Goal: Task Accomplishment & Management: Manage account settings

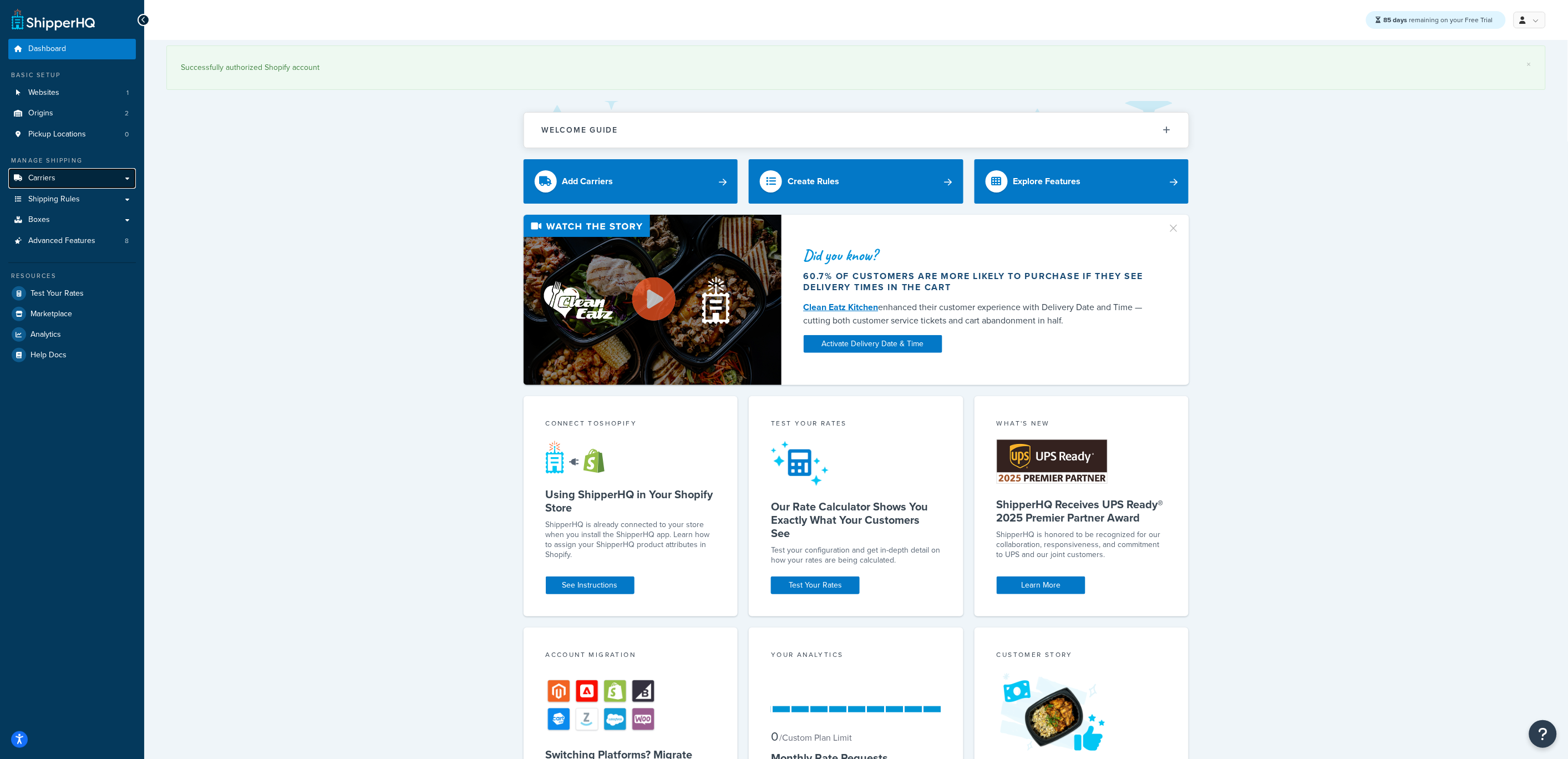
click at [61, 182] on link "Carriers" at bounding box center [72, 179] width 127 height 21
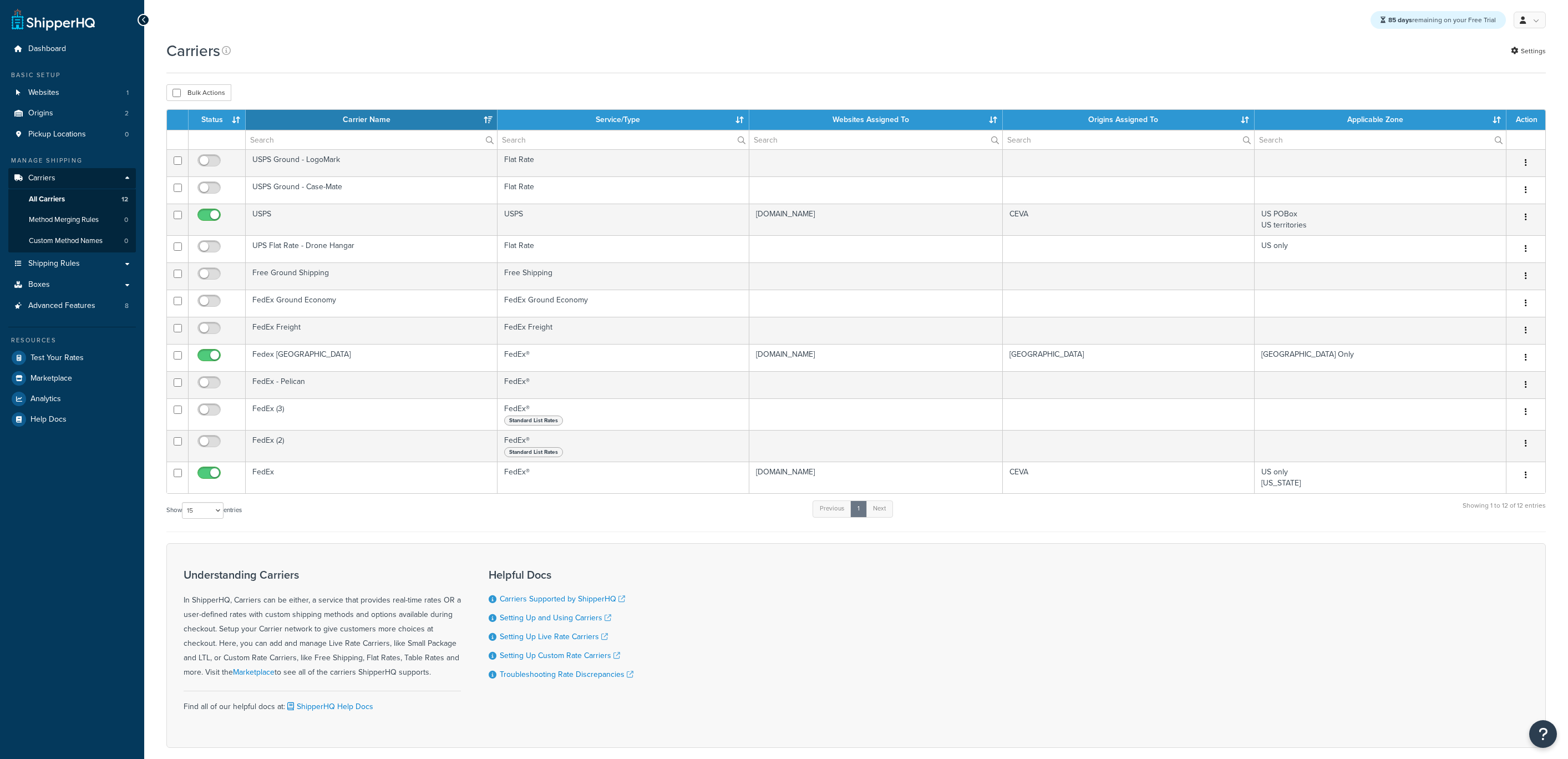
select select "15"
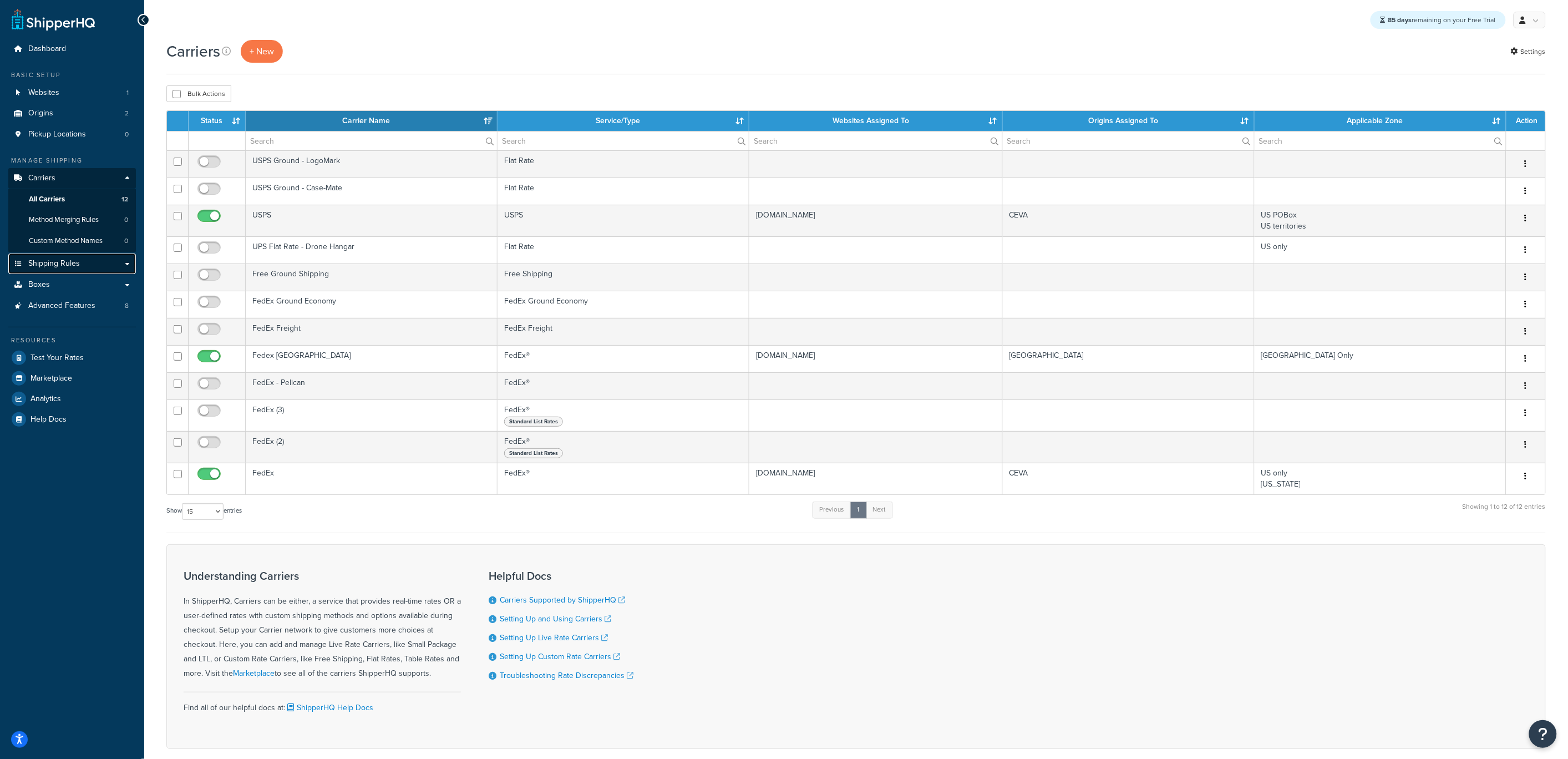
click at [61, 266] on span "Shipping Rules" at bounding box center [54, 263] width 51 height 9
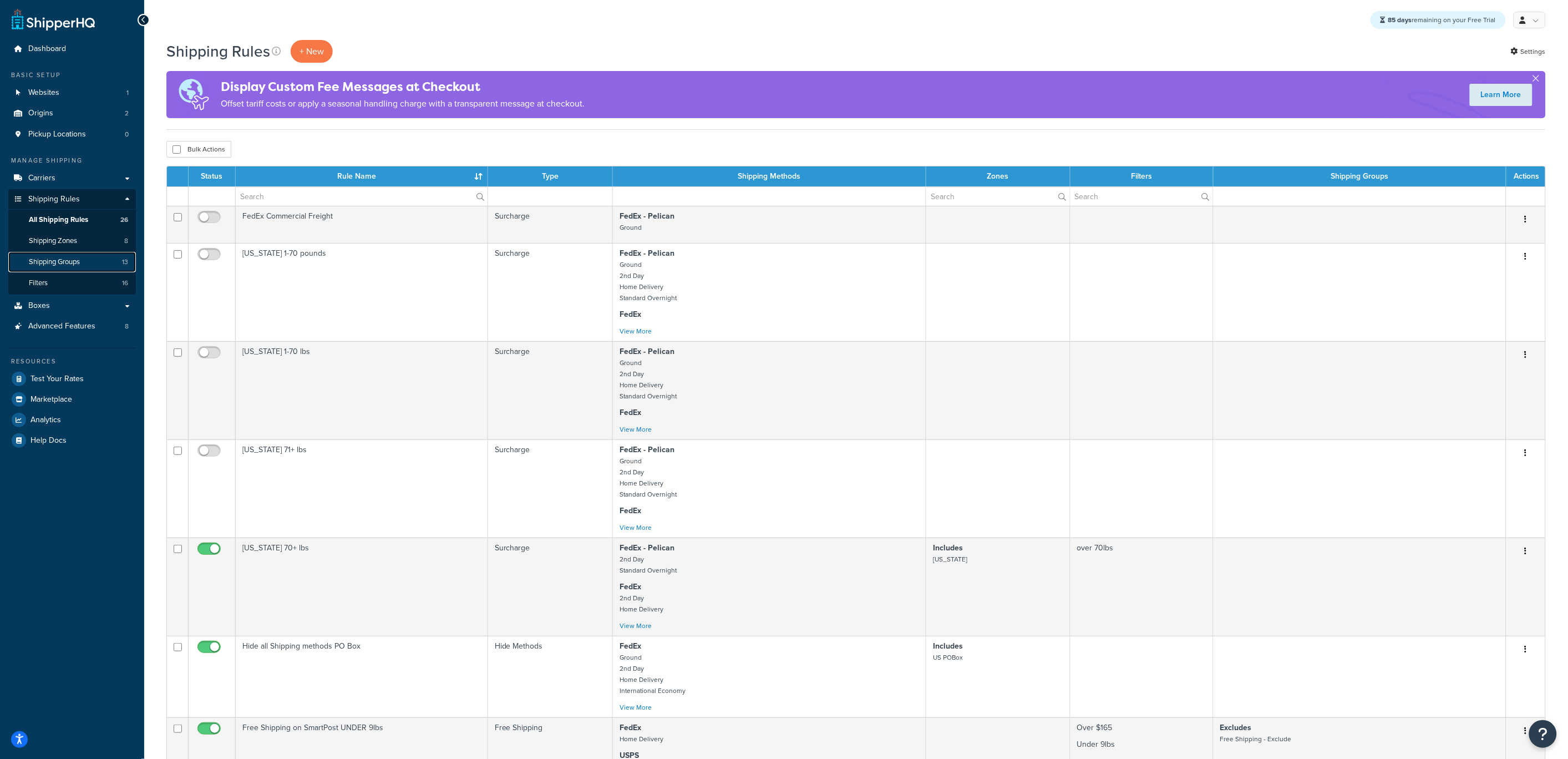
click at [61, 258] on span "Shipping Groups" at bounding box center [55, 262] width 51 height 9
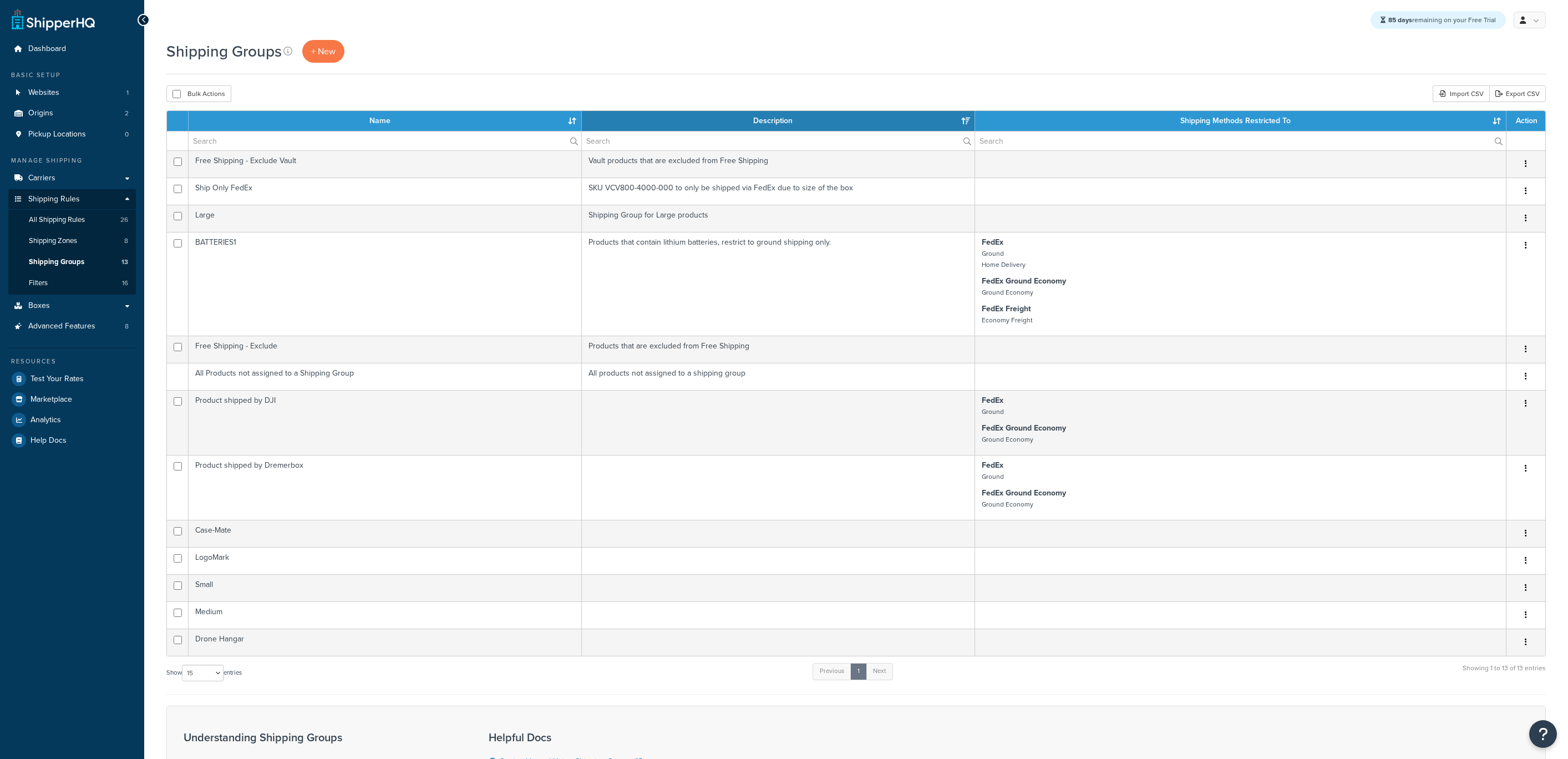
select select "15"
click at [70, 240] on span "Shipping Zones" at bounding box center [53, 241] width 48 height 9
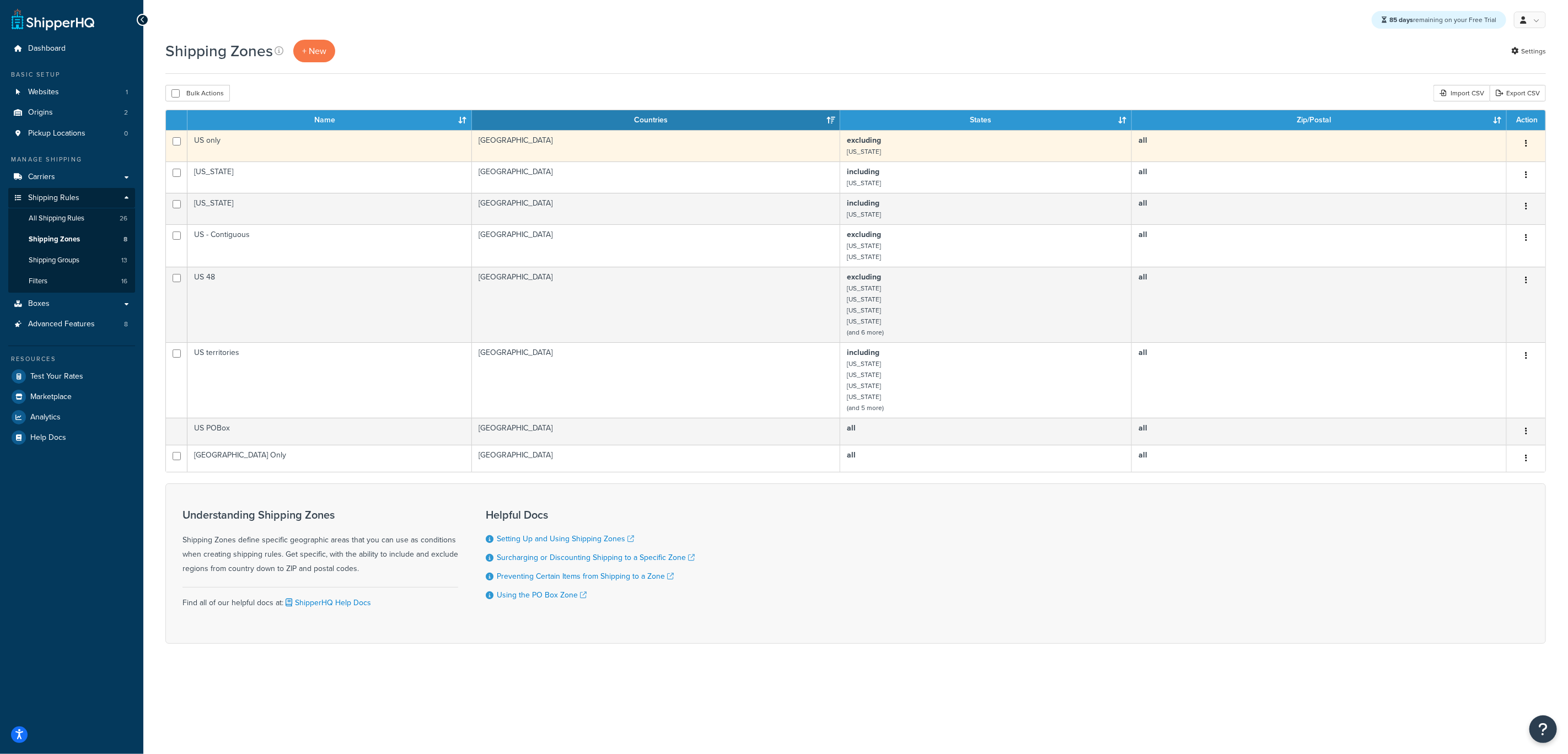
click at [228, 140] on td "US only" at bounding box center [330, 145] width 285 height 31
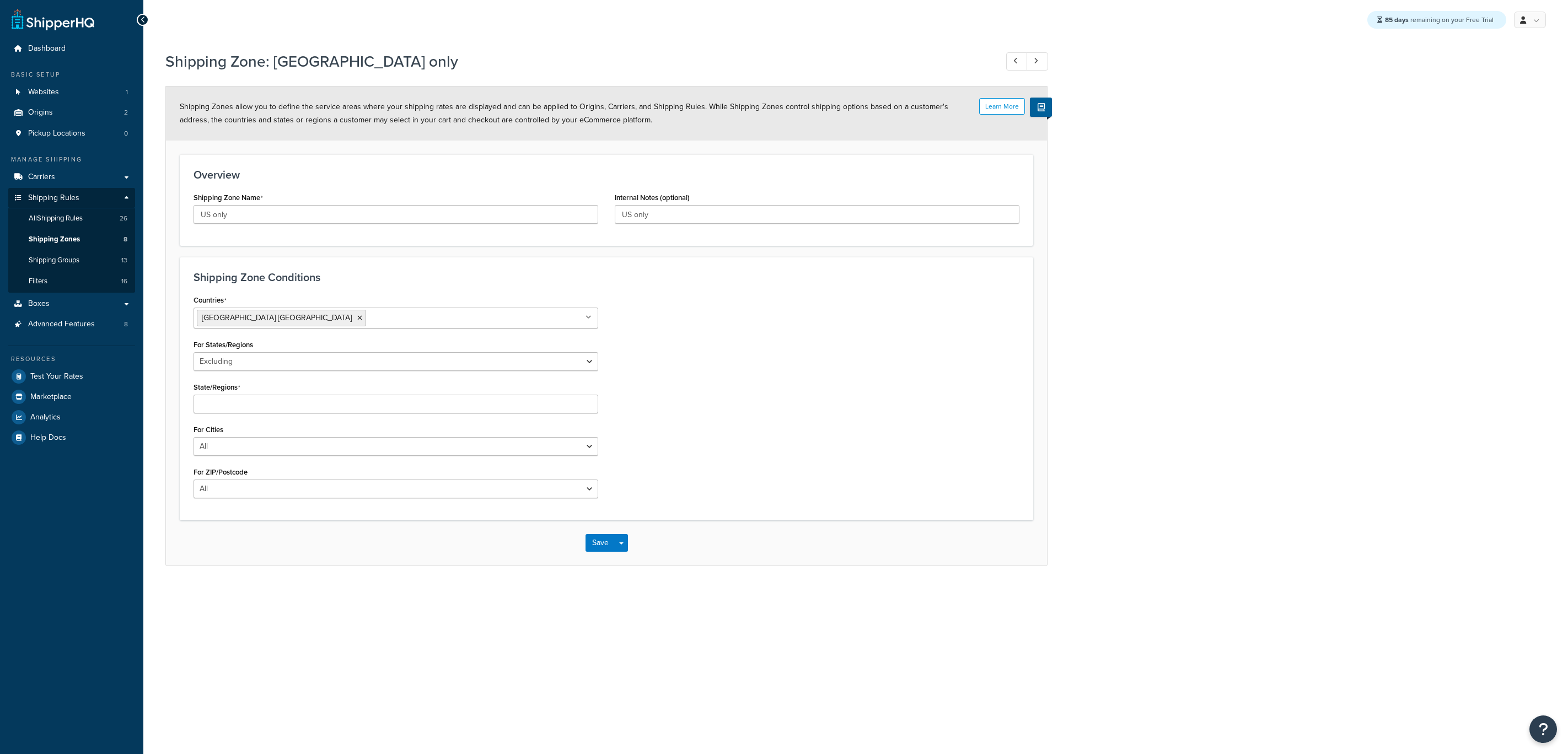
select select "excluding"
click at [369, 320] on input "Countries" at bounding box center [417, 318] width 98 height 12
click at [870, 377] on div "Countries [GEOGRAPHIC_DATA] [GEOGRAPHIC_DATA] All Countries ALL [GEOGRAPHIC_DAT…" at bounding box center [606, 400] width 843 height 217
click at [369, 313] on input "Countries" at bounding box center [417, 318] width 98 height 12
click at [866, 385] on div "Countries [GEOGRAPHIC_DATA] [GEOGRAPHIC_DATA] All Countries ALL [GEOGRAPHIC_DAT…" at bounding box center [606, 400] width 843 height 217
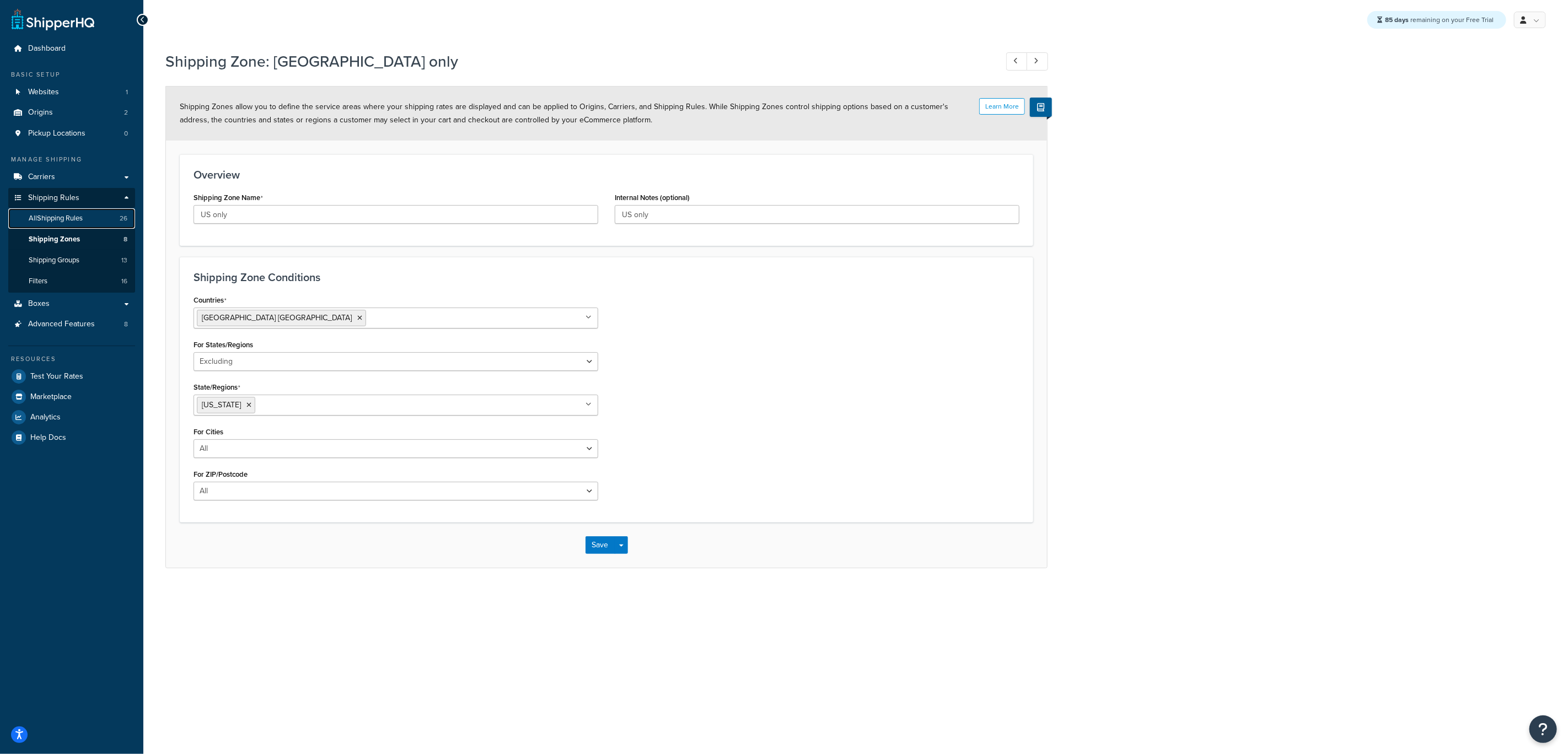
click at [61, 216] on span "All Shipping Rules" at bounding box center [56, 218] width 54 height 9
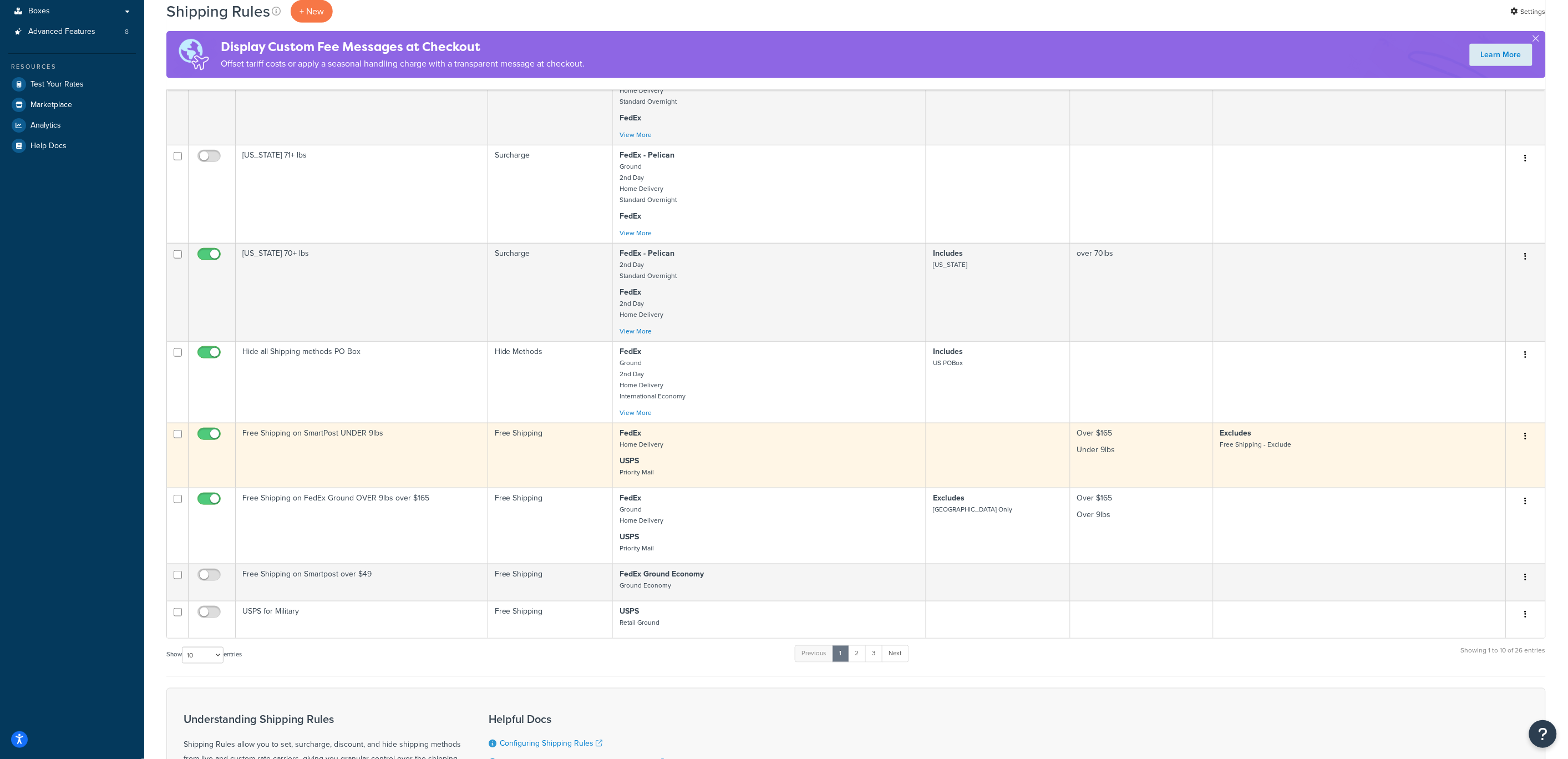
scroll to position [290, 0]
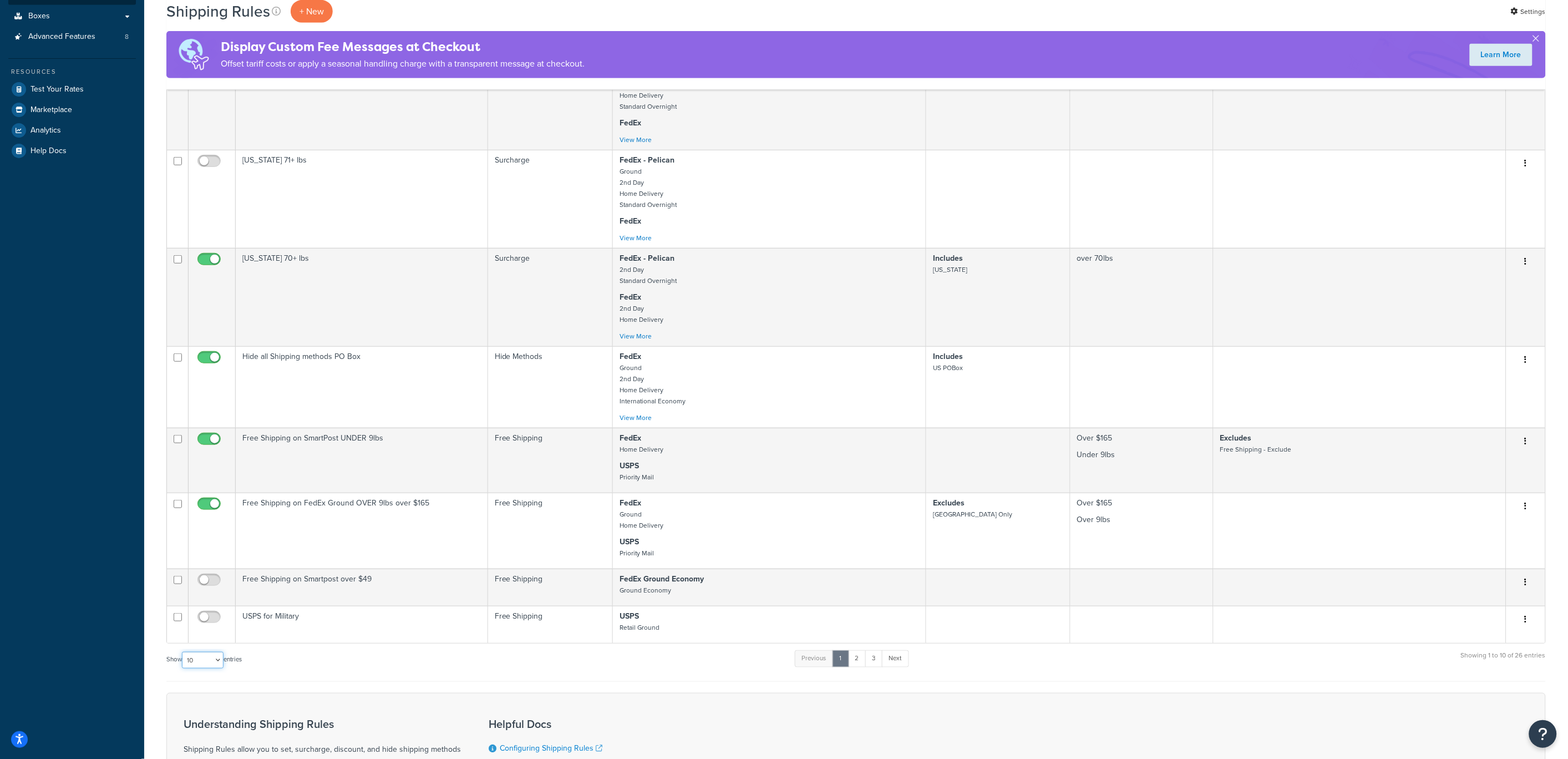
click at [208, 661] on select "10 15 25 50 100 1000" at bounding box center [203, 660] width 42 height 16
select select "50"
click at [183, 652] on select "10 15 25 50 100 1000" at bounding box center [203, 660] width 42 height 16
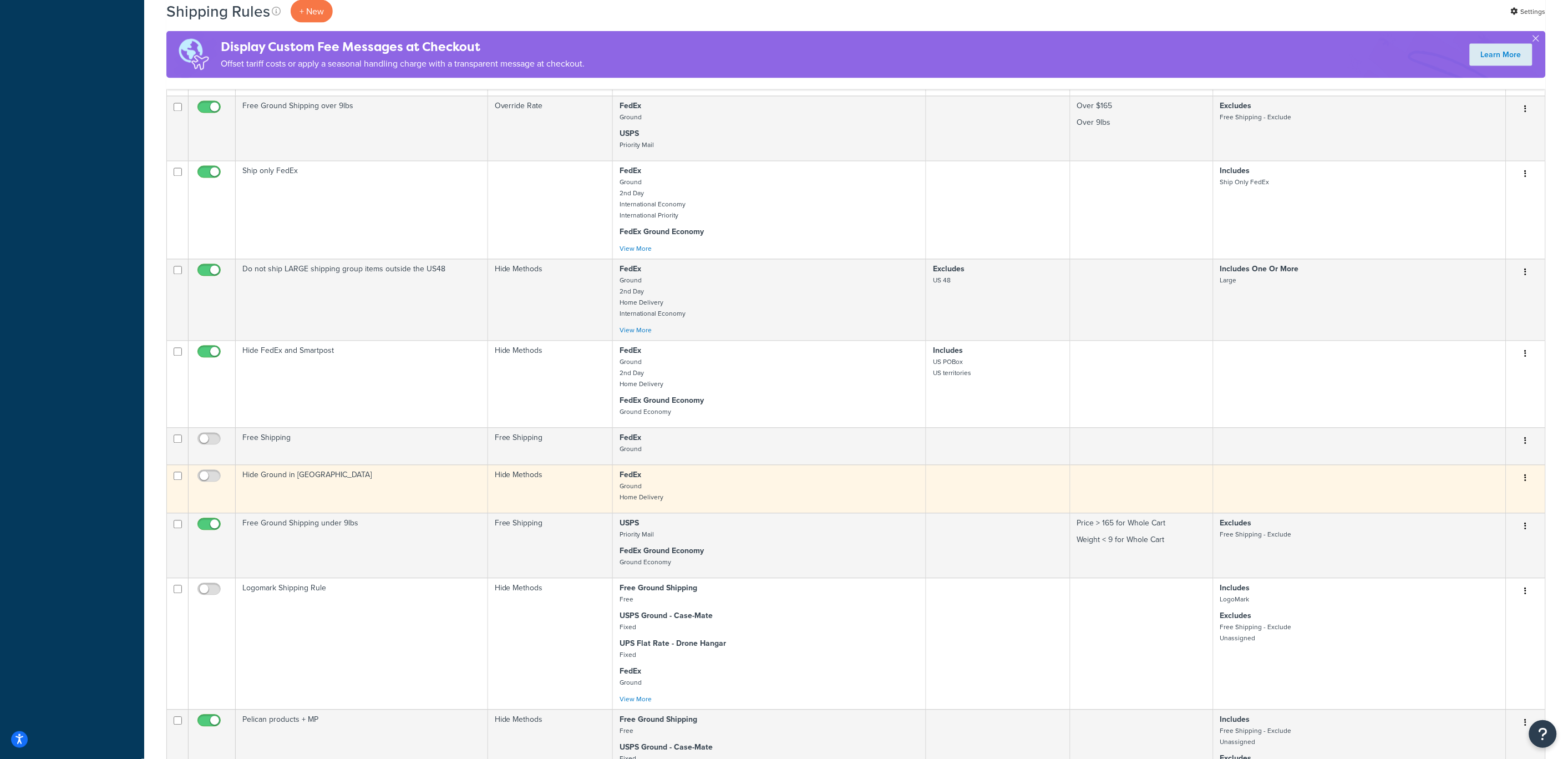
scroll to position [926, 0]
